Goal: Task Accomplishment & Management: Use online tool/utility

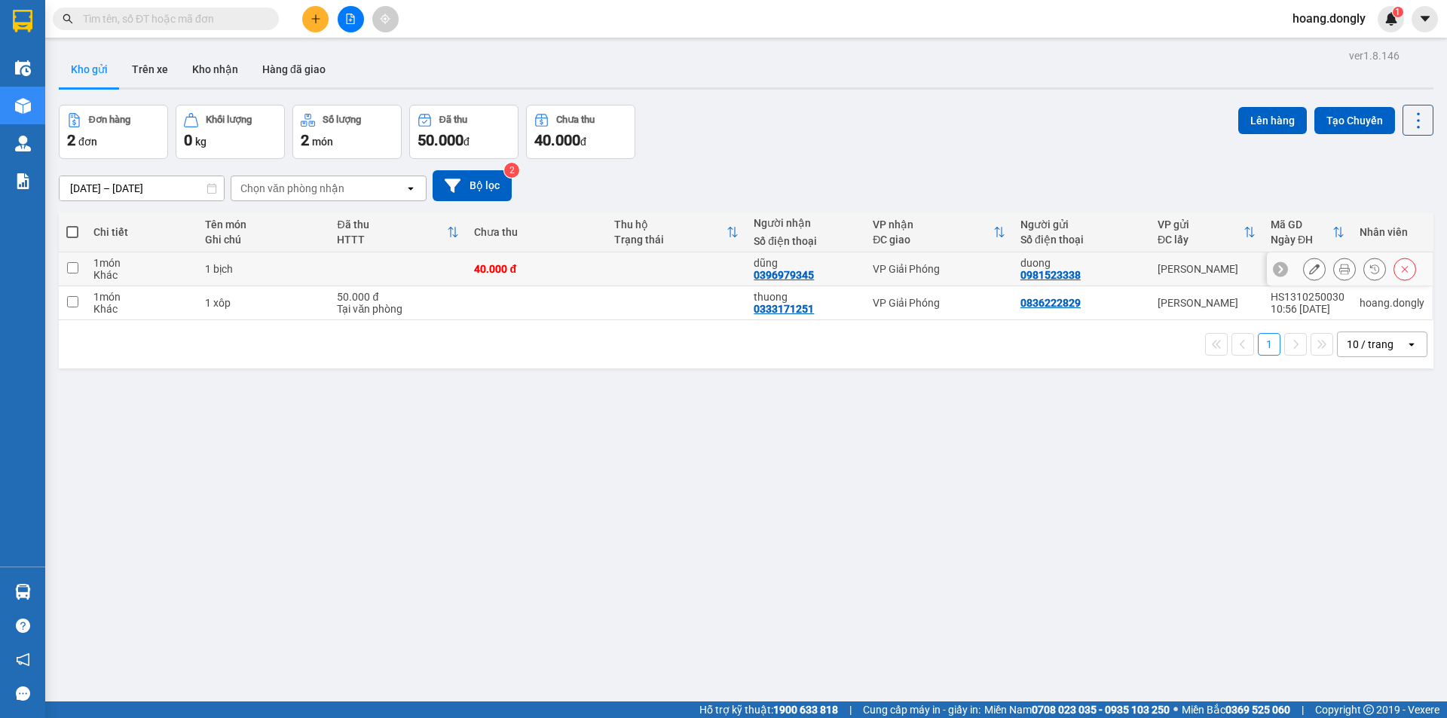
click at [697, 274] on td at bounding box center [676, 269] width 139 height 34
checkbox input "true"
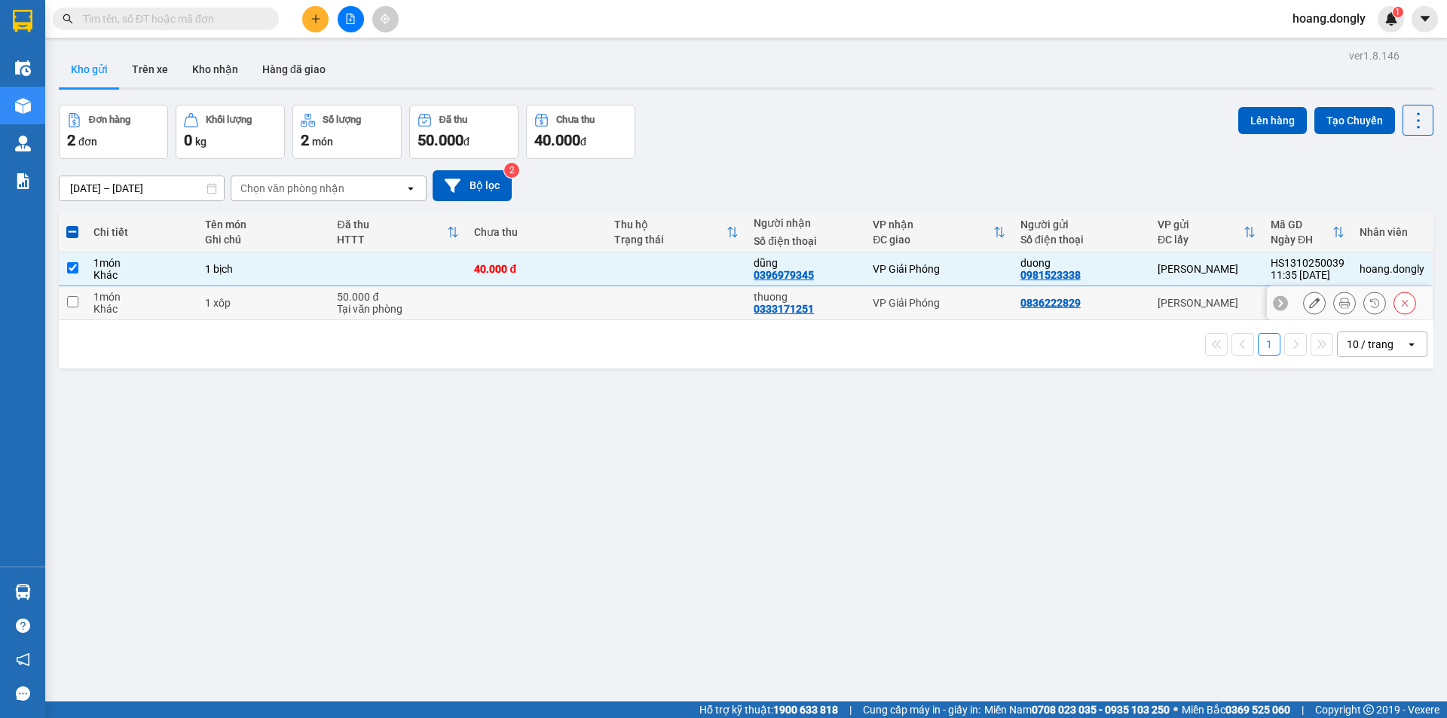
click at [688, 304] on td at bounding box center [676, 303] width 139 height 34
checkbox input "true"
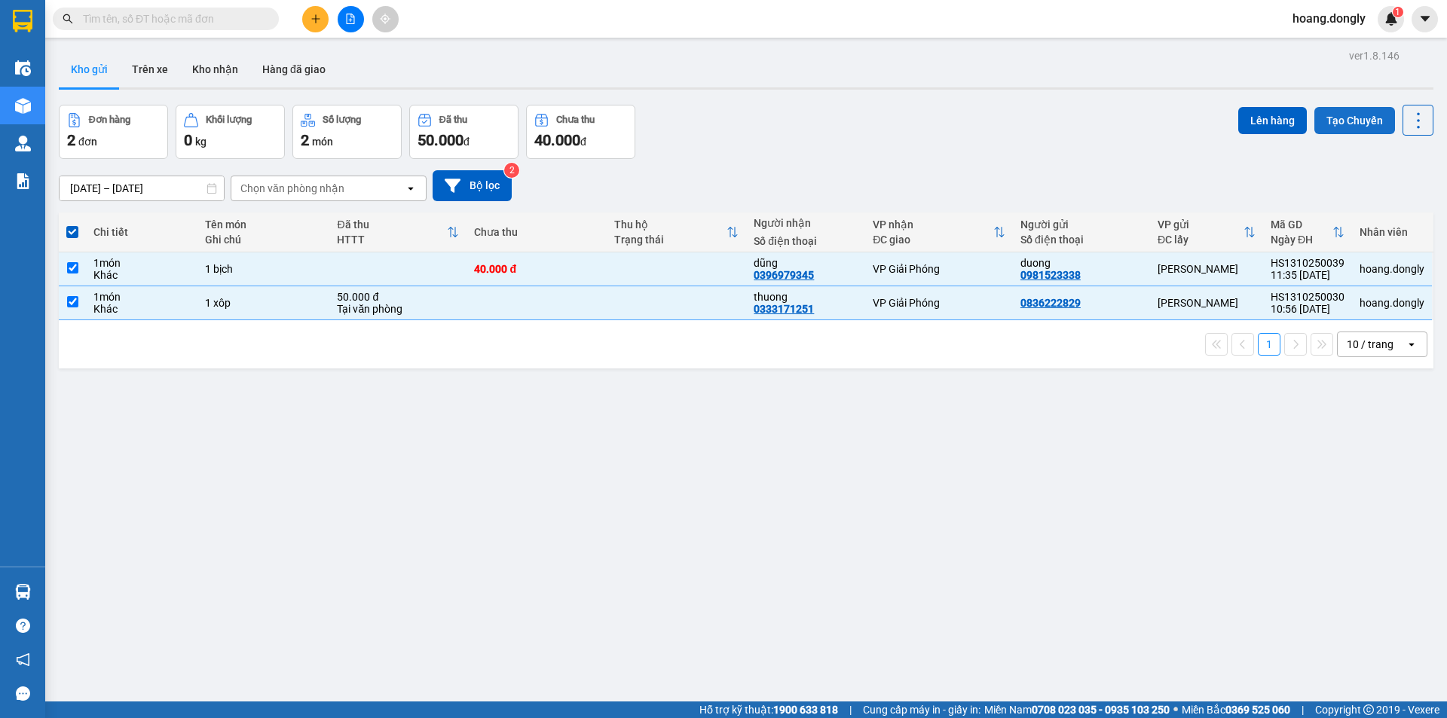
click at [1334, 121] on button "Tạo Chuyến" at bounding box center [1354, 120] width 81 height 27
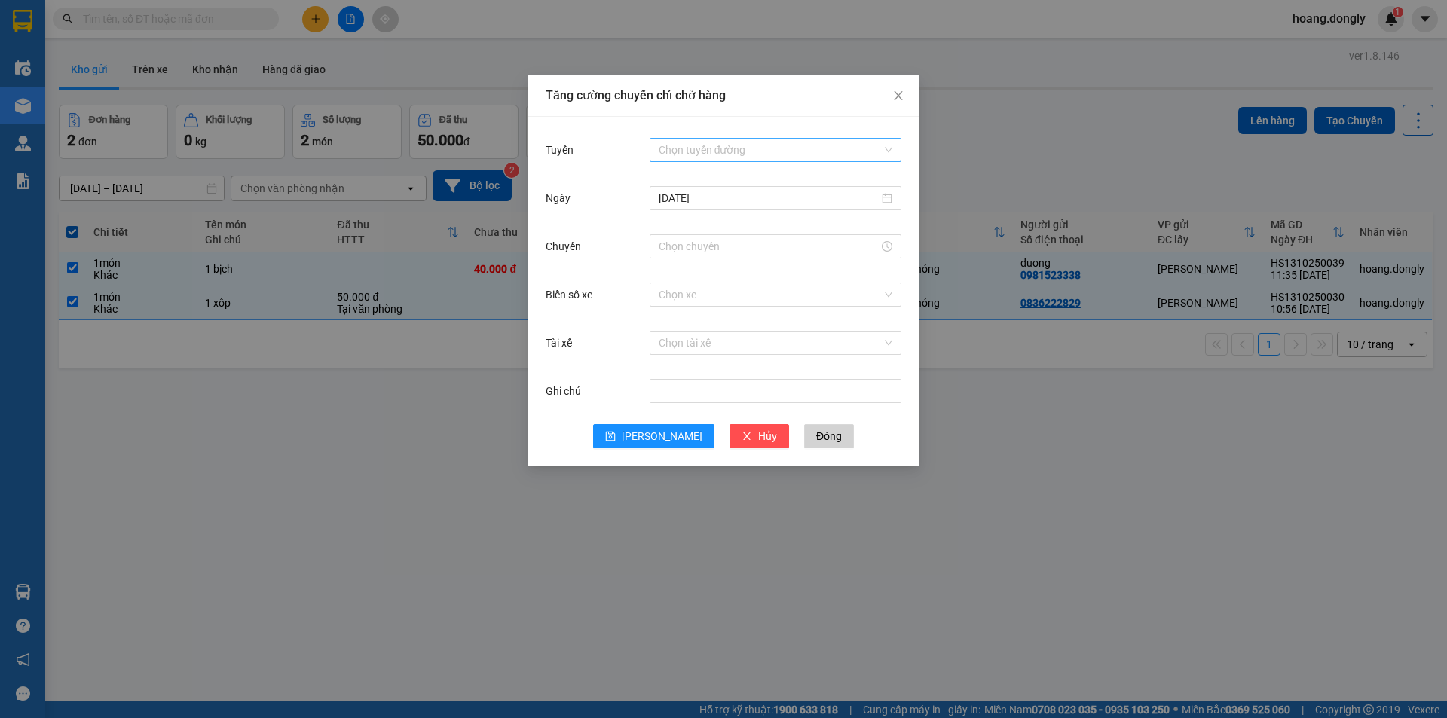
click at [785, 150] on input "Tuyến" at bounding box center [770, 150] width 223 height 23
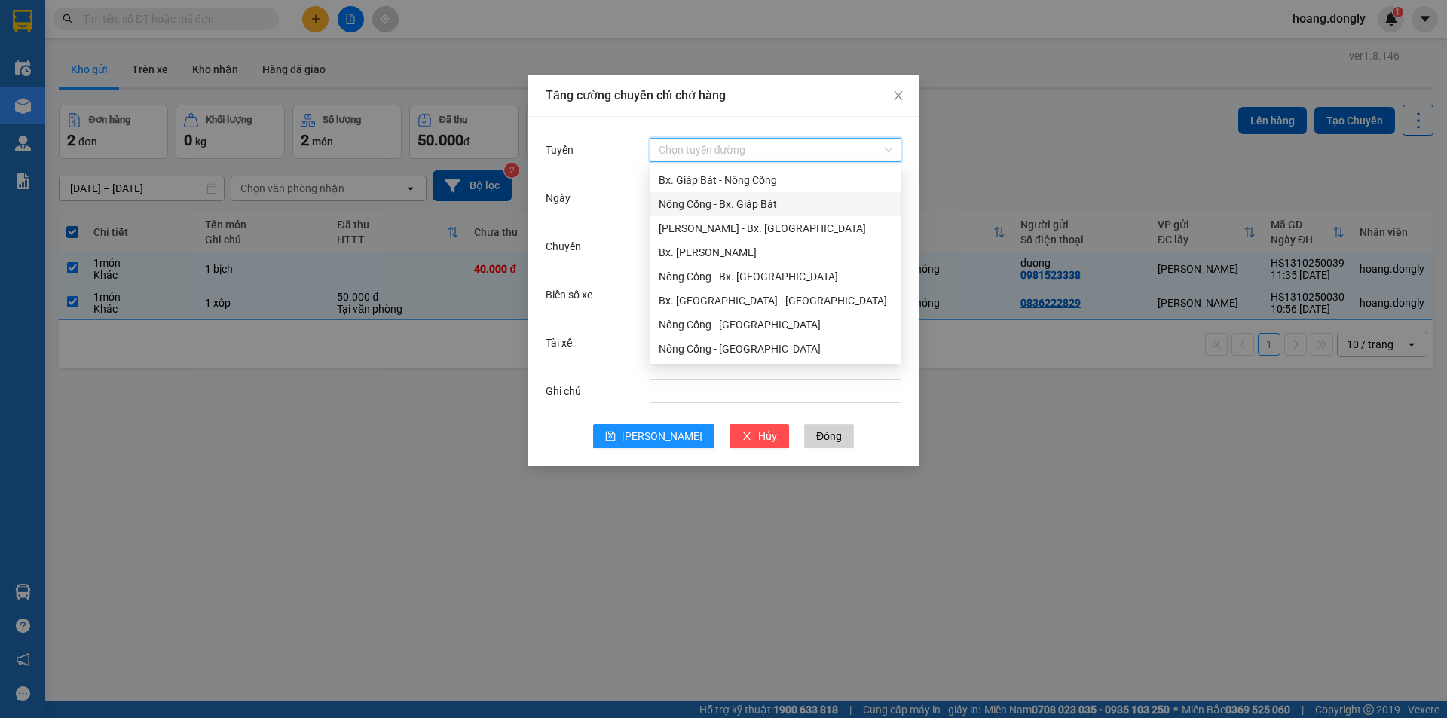
click at [779, 206] on div "Nông Cống - Bx. Giáp Bát" at bounding box center [776, 204] width 234 height 17
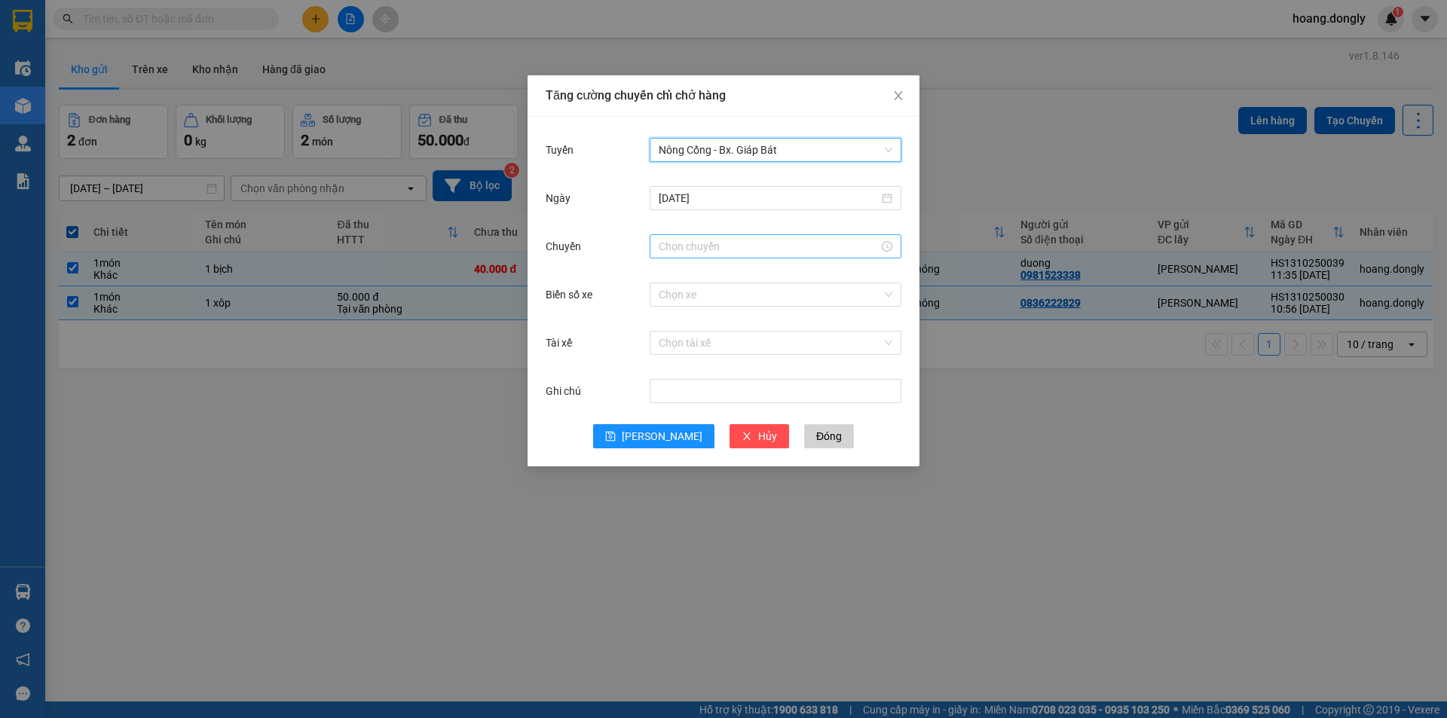
click at [738, 249] on input "Chuyến" at bounding box center [769, 246] width 220 height 17
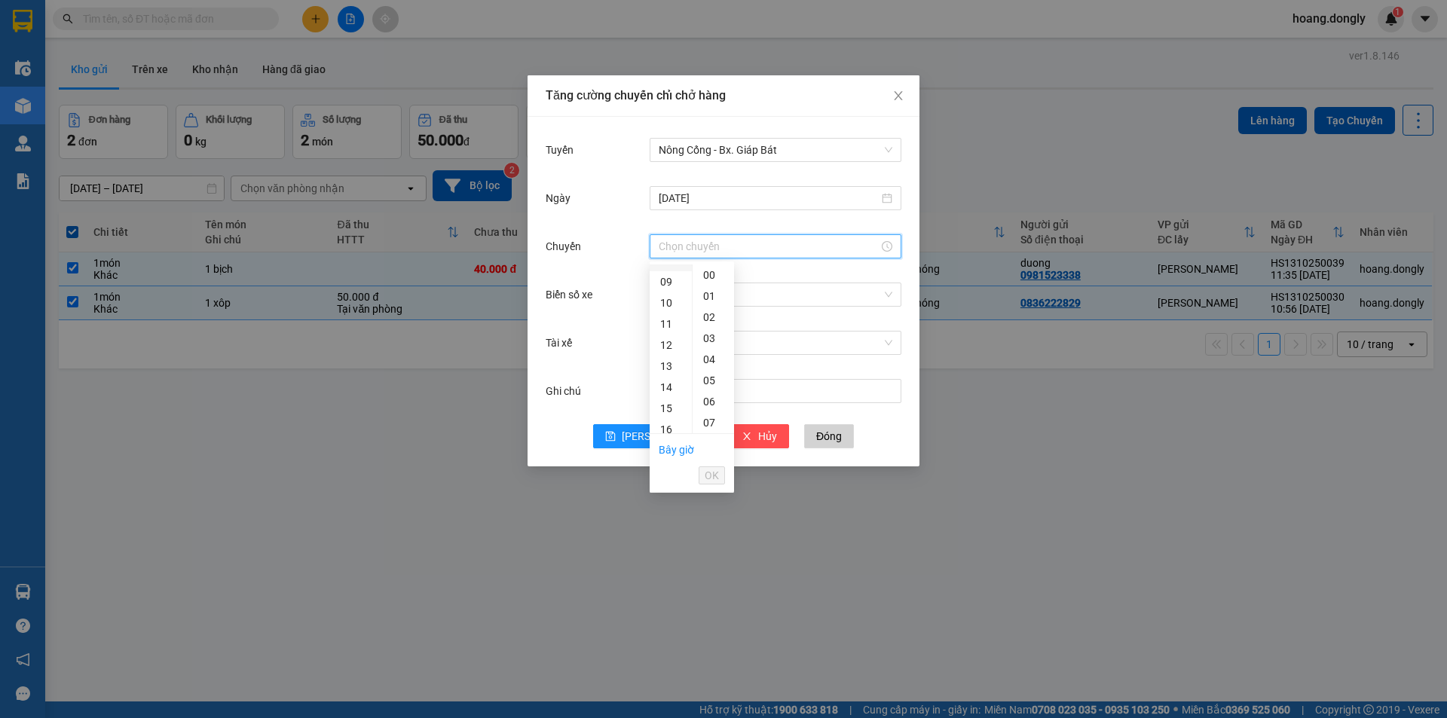
scroll to position [226, 0]
click at [665, 282] on div "11" at bounding box center [670, 280] width 42 height 21
click at [706, 289] on div "40" at bounding box center [712, 290] width 41 height 21
type input "11:40"
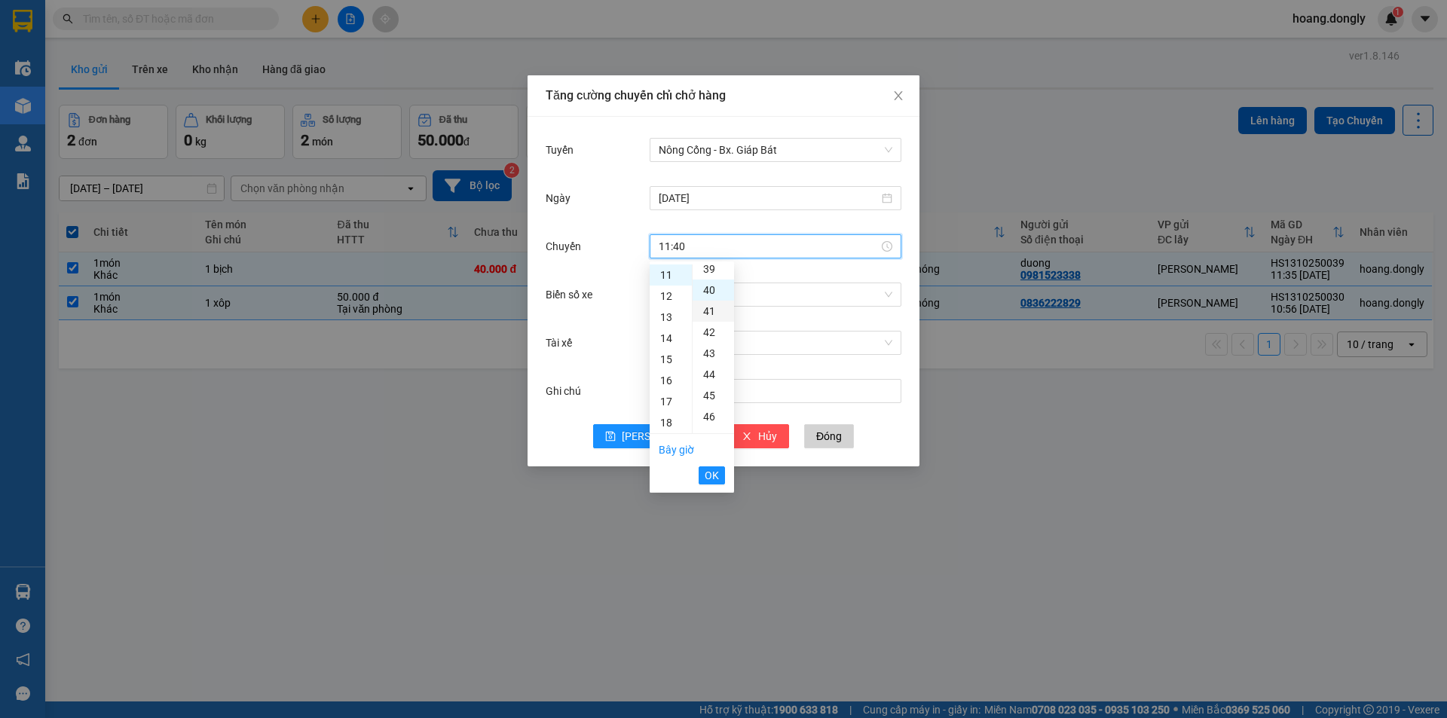
scroll to position [844, 0]
click at [712, 475] on span "OK" at bounding box center [711, 475] width 14 height 17
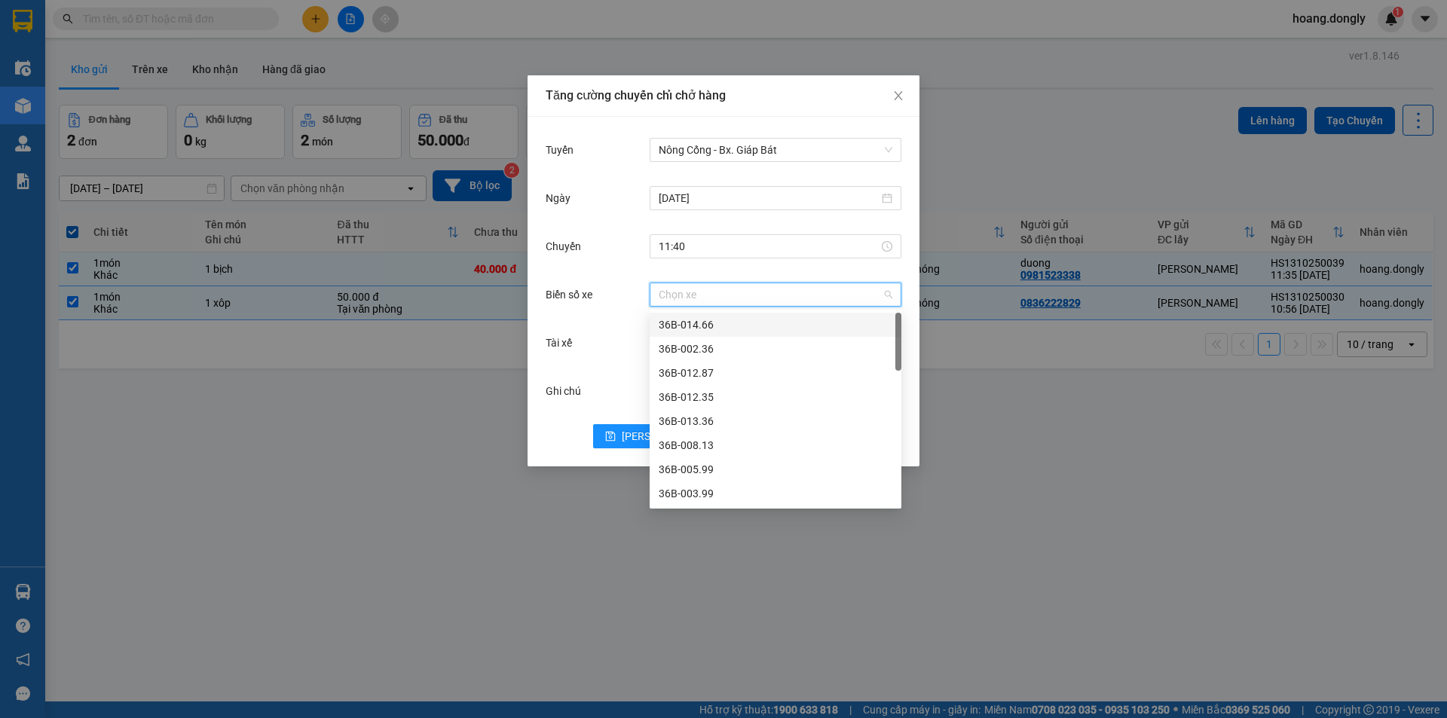
click at [738, 296] on input "Biển số xe" at bounding box center [770, 294] width 223 height 23
type input "28"
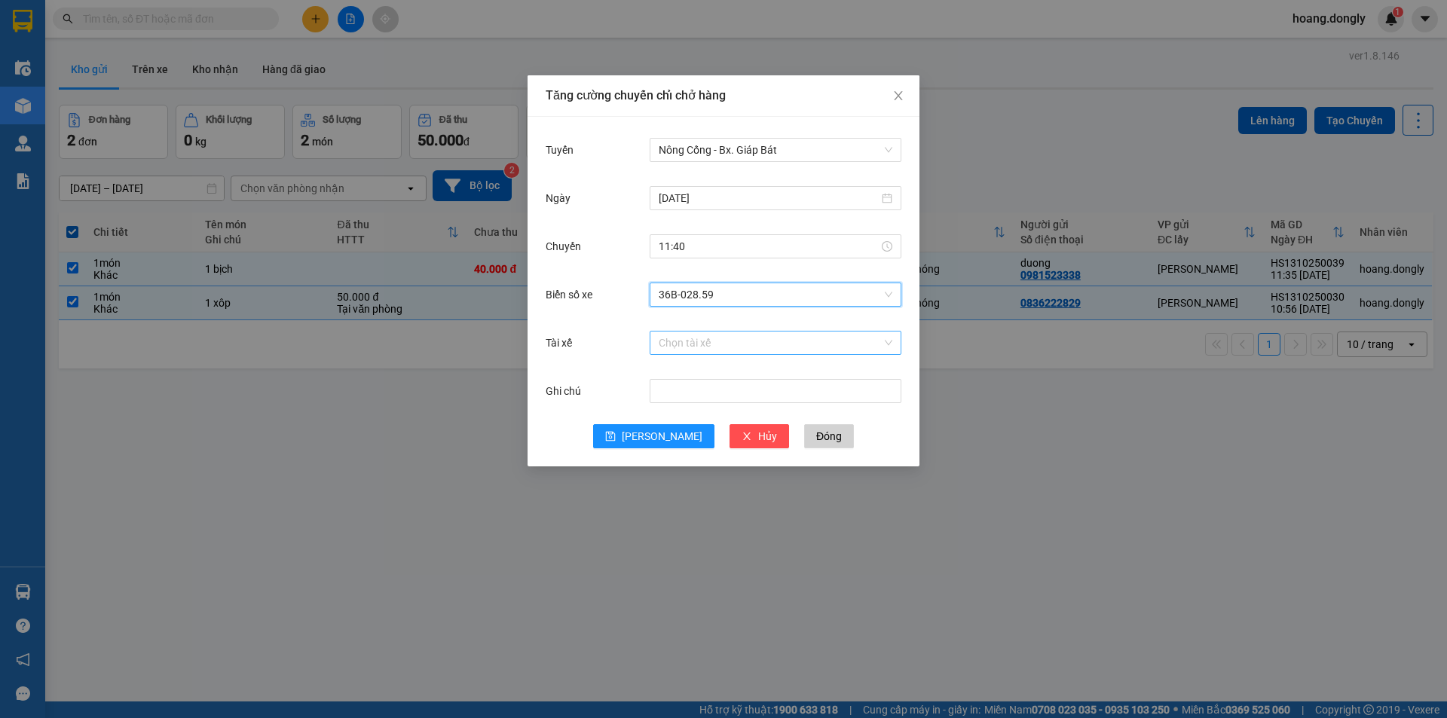
click at [740, 345] on input "Tài xế" at bounding box center [770, 343] width 223 height 23
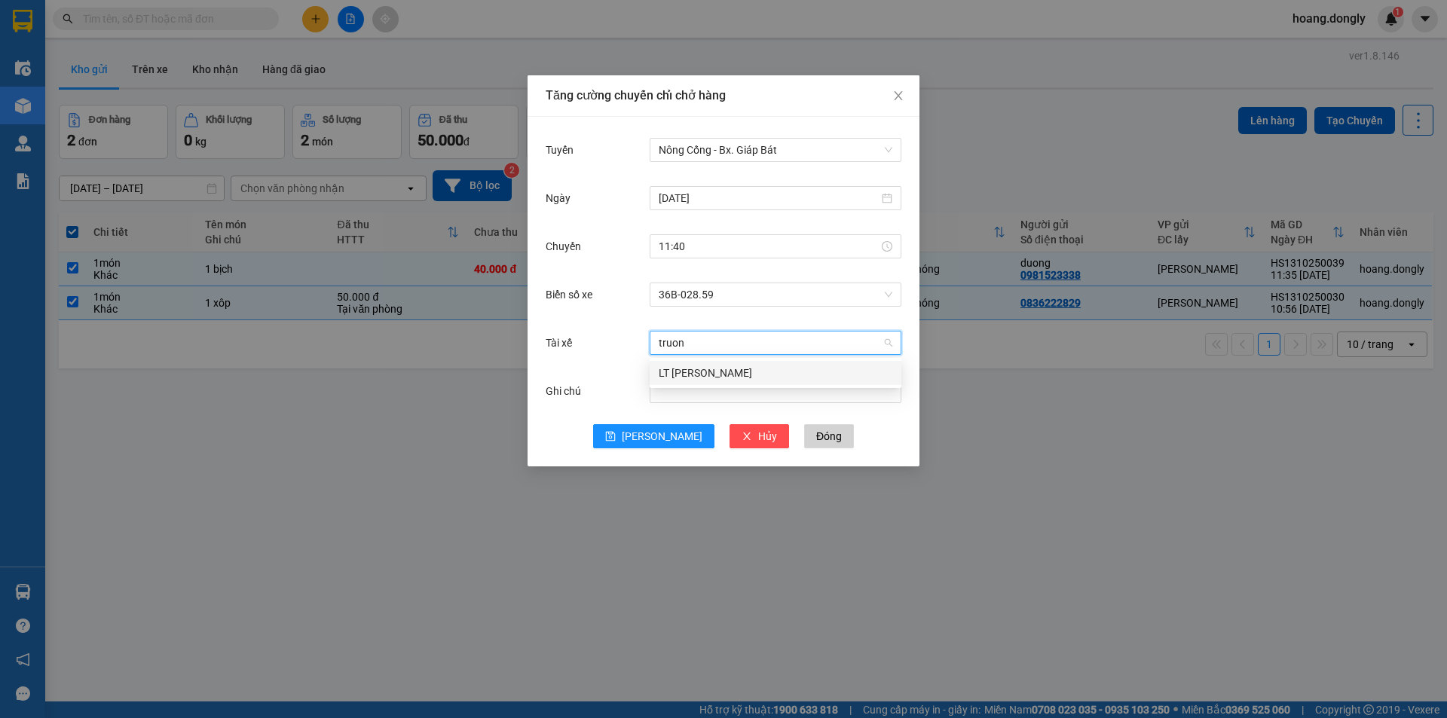
type input "truong"
click at [746, 373] on div "LT [PERSON_NAME]" at bounding box center [776, 373] width 234 height 17
click at [662, 441] on span "[PERSON_NAME]" at bounding box center [662, 436] width 81 height 17
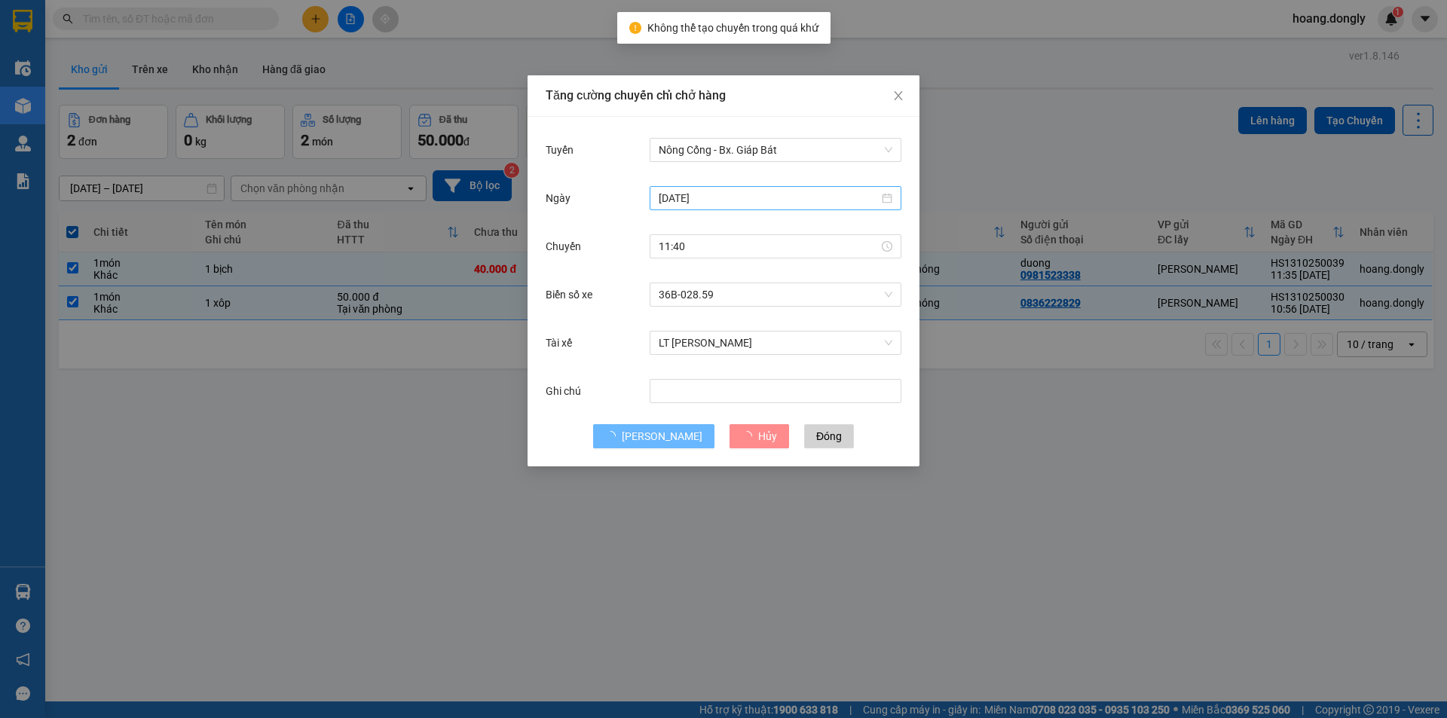
click at [796, 200] on input "[DATE]" at bounding box center [769, 198] width 220 height 17
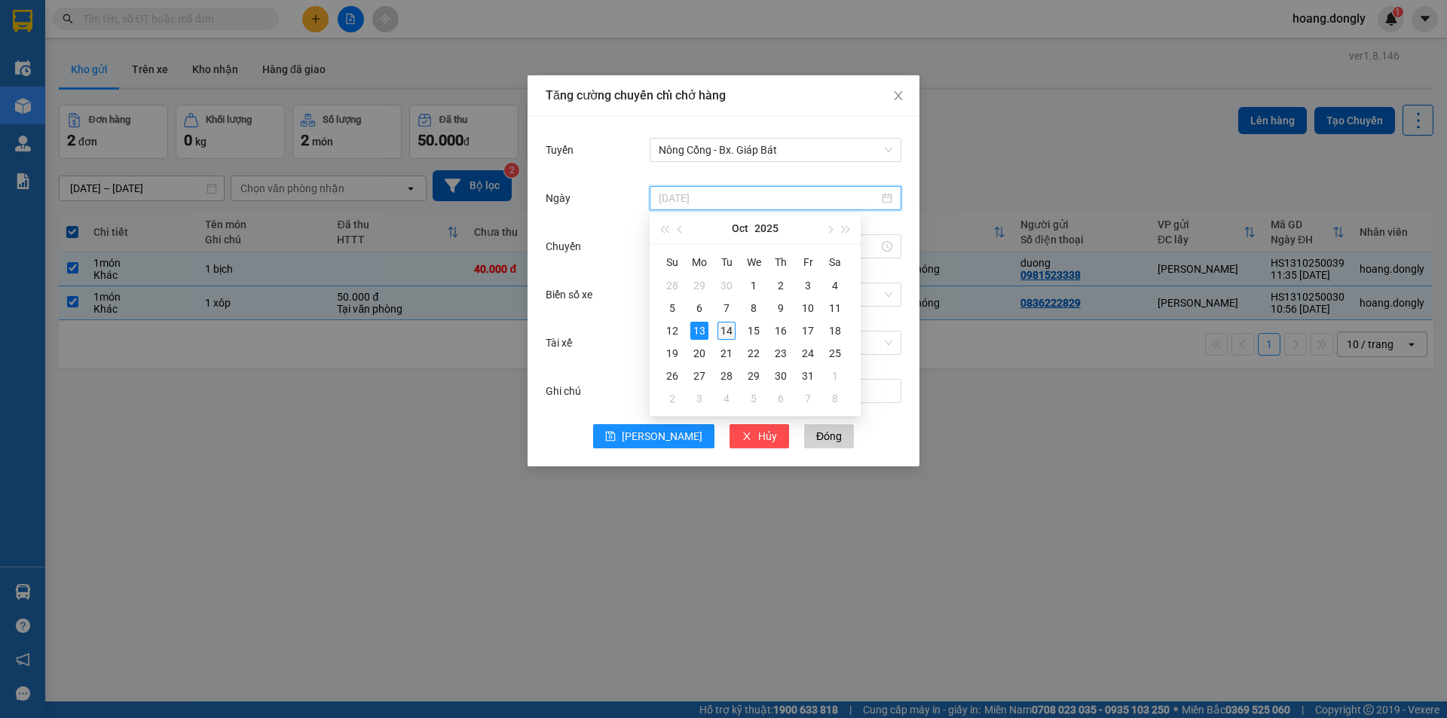
type input "[DATE]"
click at [725, 335] on div "14" at bounding box center [726, 331] width 18 height 18
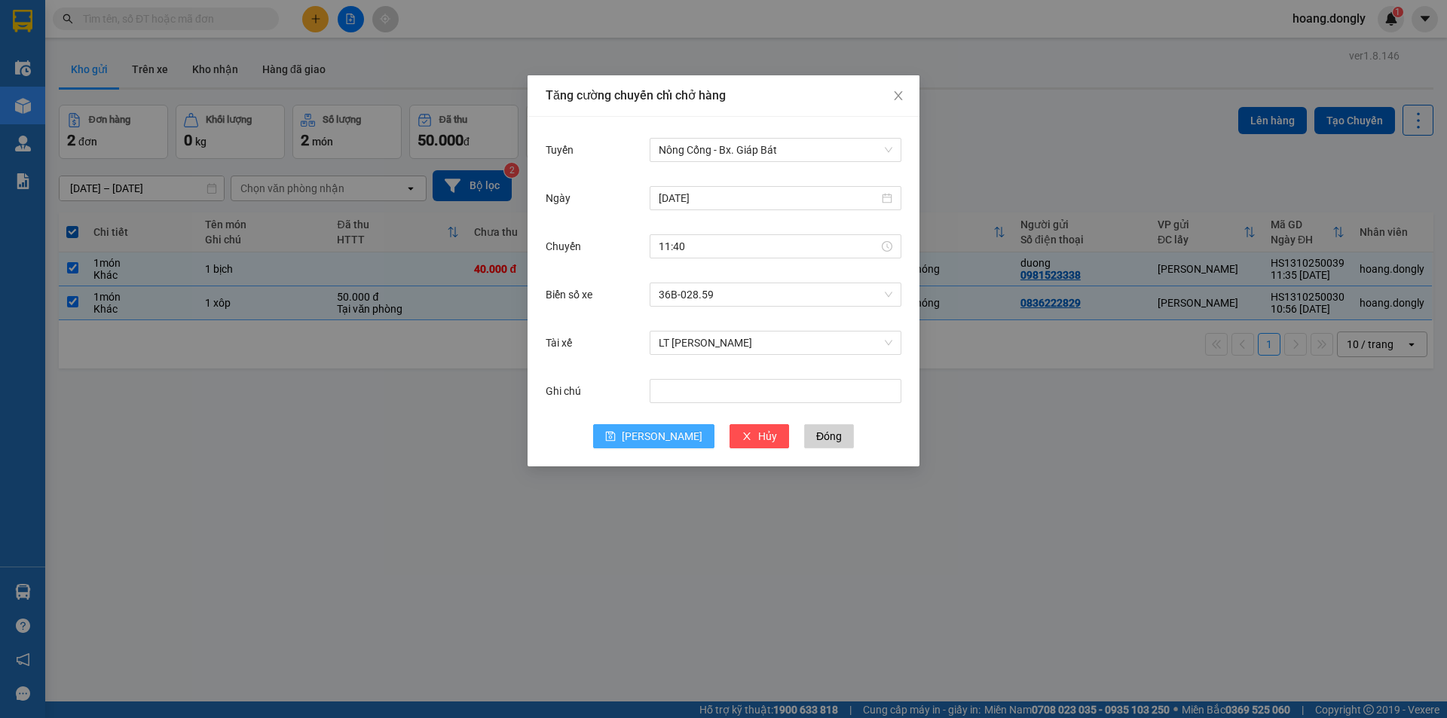
click at [648, 431] on button "[PERSON_NAME]" at bounding box center [653, 436] width 121 height 24
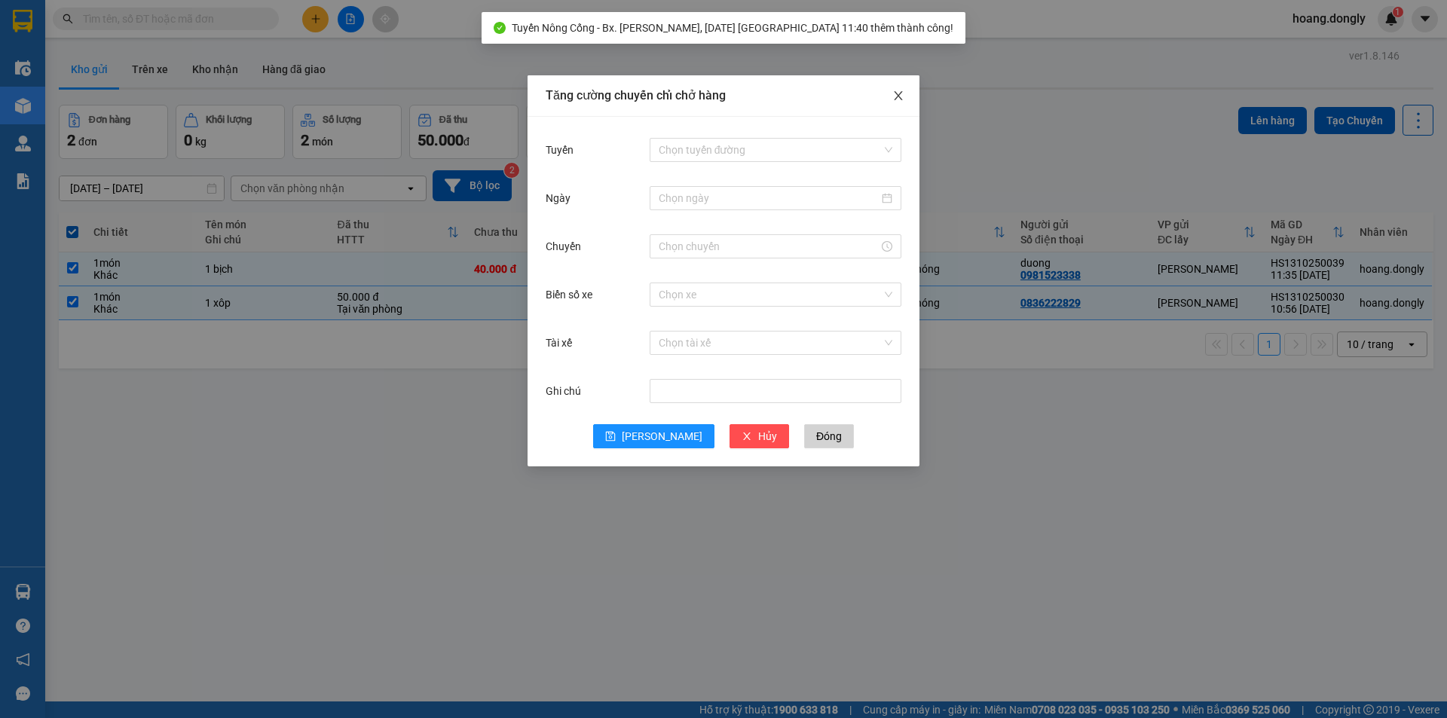
click at [897, 94] on icon "close" at bounding box center [898, 96] width 12 height 12
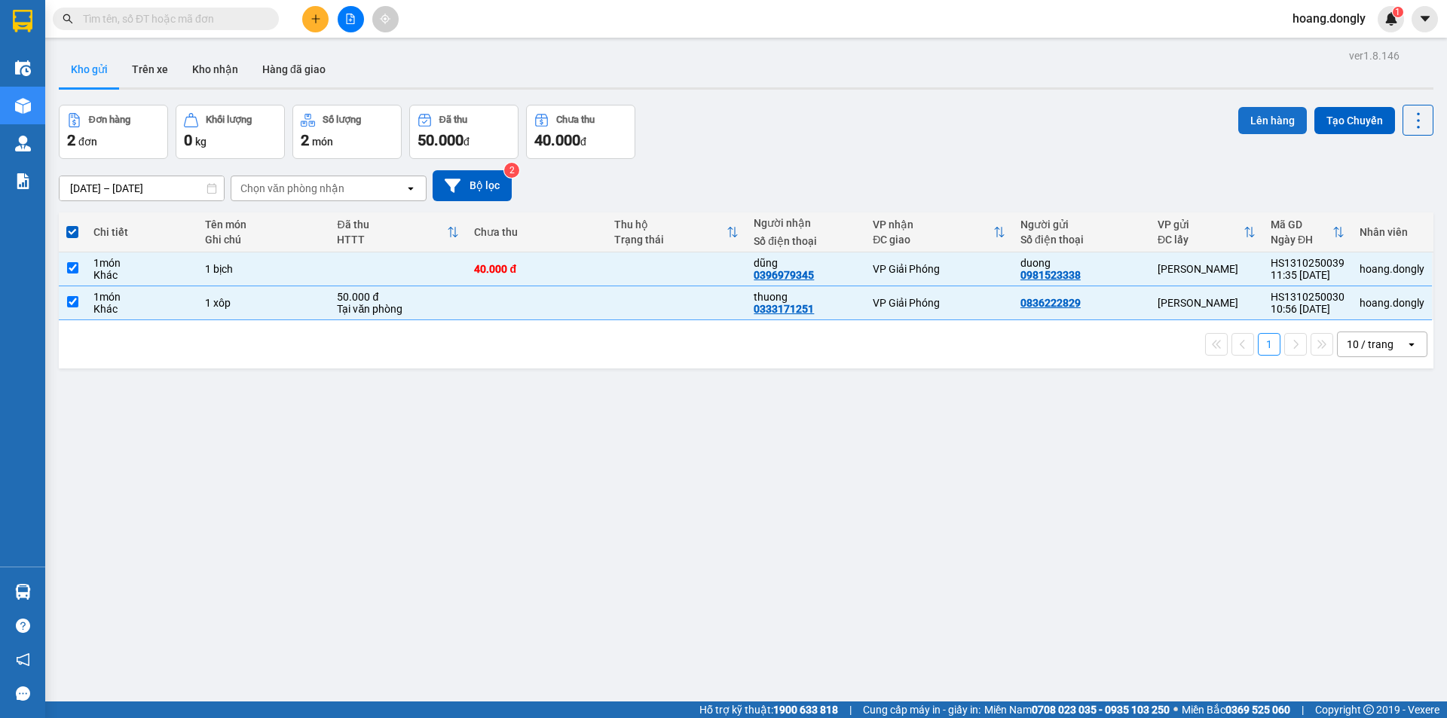
click at [1282, 119] on button "Lên hàng" at bounding box center [1272, 120] width 69 height 27
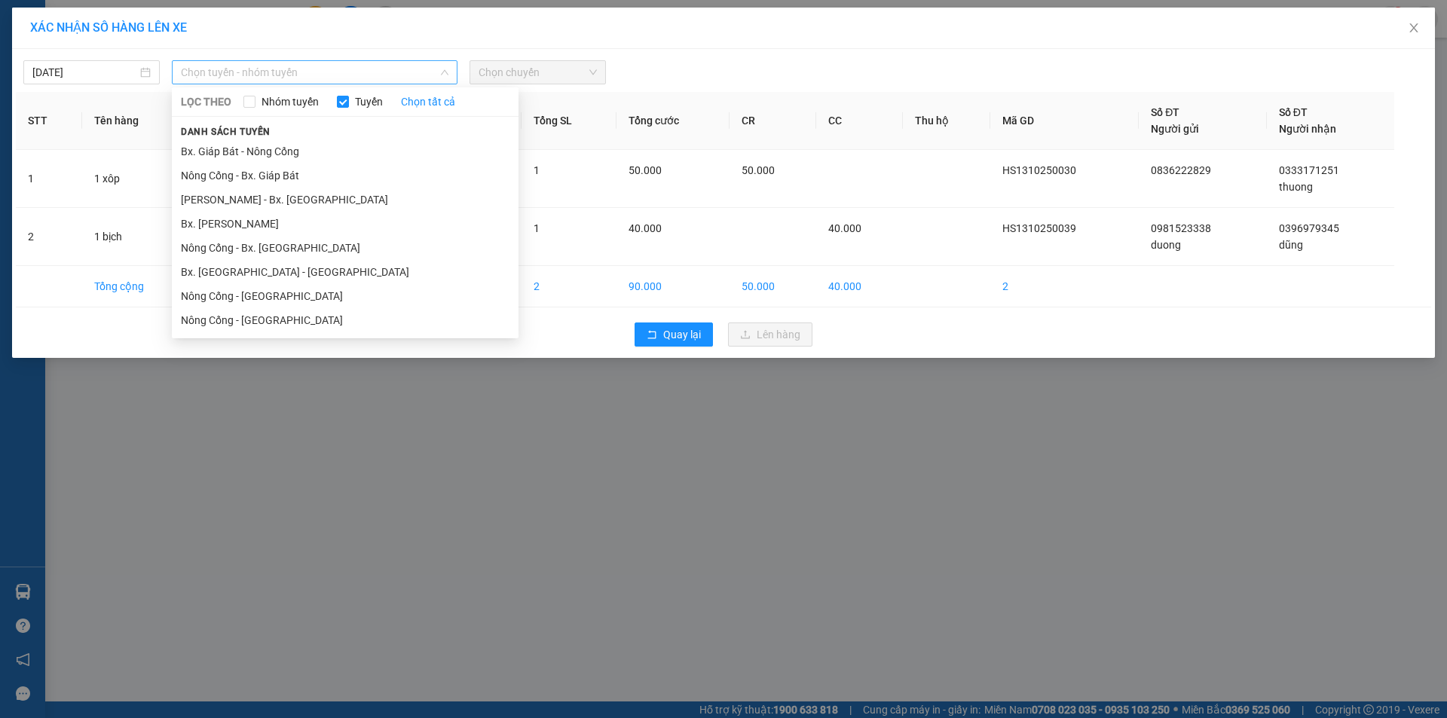
click at [429, 69] on span "Chọn tuyến - nhóm tuyến" at bounding box center [314, 72] width 267 height 23
click at [405, 171] on li "Nông Cống - Bx. Giáp Bát" at bounding box center [345, 176] width 347 height 24
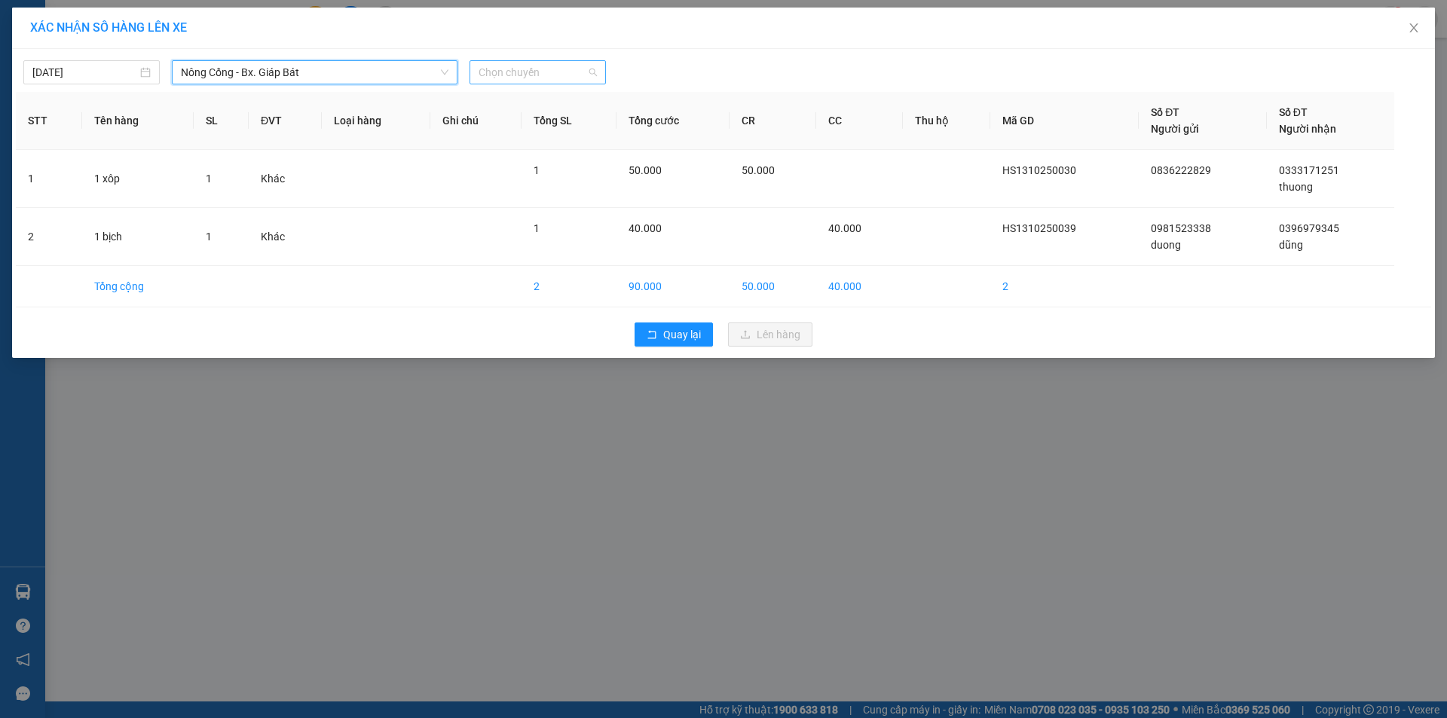
click at [554, 74] on span "Chọn chuyến" at bounding box center [537, 72] width 118 height 23
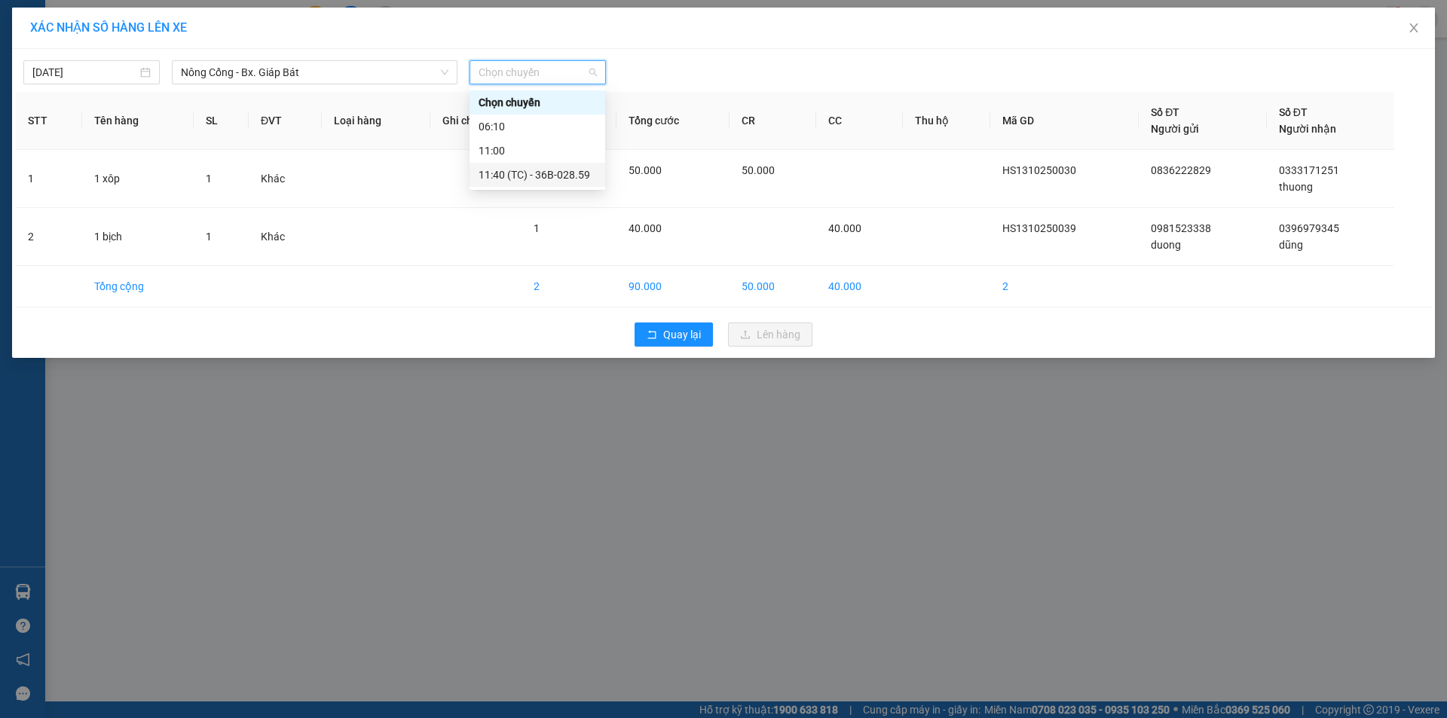
drag, startPoint x: 537, startPoint y: 170, endPoint x: 533, endPoint y: 157, distance: 13.4
click at [538, 169] on div "11:40 (TC) - 36B-028.59" at bounding box center [537, 175] width 118 height 17
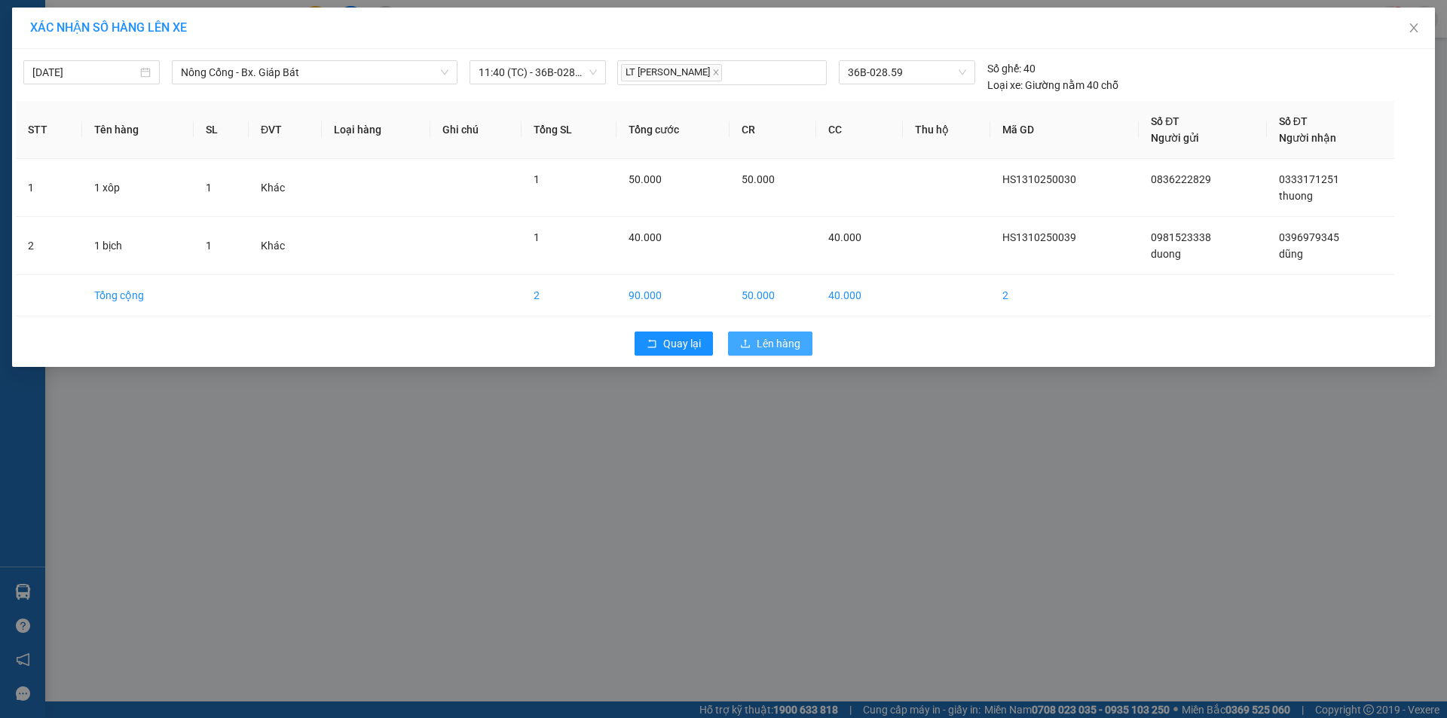
click at [772, 346] on span "Lên hàng" at bounding box center [778, 343] width 44 height 17
